Goal: Task Accomplishment & Management: Use online tool/utility

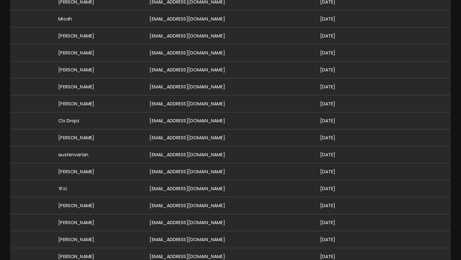
scroll to position [806, 0]
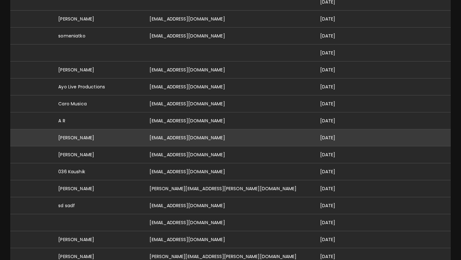
click at [200, 131] on td "[EMAIL_ADDRESS][DOMAIN_NAME]" at bounding box center [229, 137] width 170 height 17
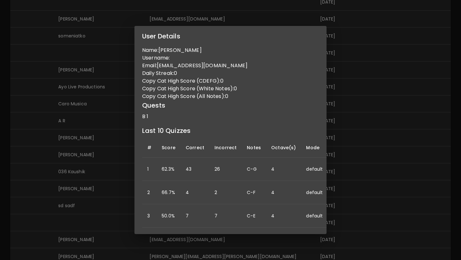
click at [89, 135] on div "User Details Name: [PERSON_NAME] Username: Email: [EMAIL_ADDRESS][DOMAIN_NAME] …" at bounding box center [230, 130] width 461 height 260
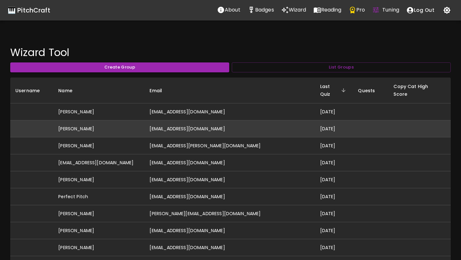
click at [144, 120] on td "[PERSON_NAME]" at bounding box center [98, 128] width 91 height 17
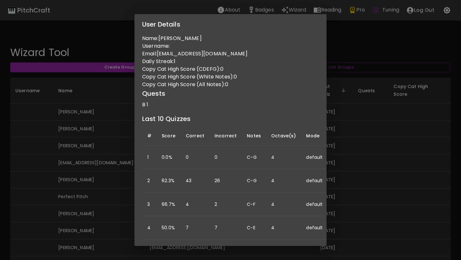
click at [104, 133] on div "User Details Name: Jack Schlichenmaier Username: Email: jackschlich@gmail.com D…" at bounding box center [230, 130] width 461 height 260
